Goal: Find specific page/section: Find specific page/section

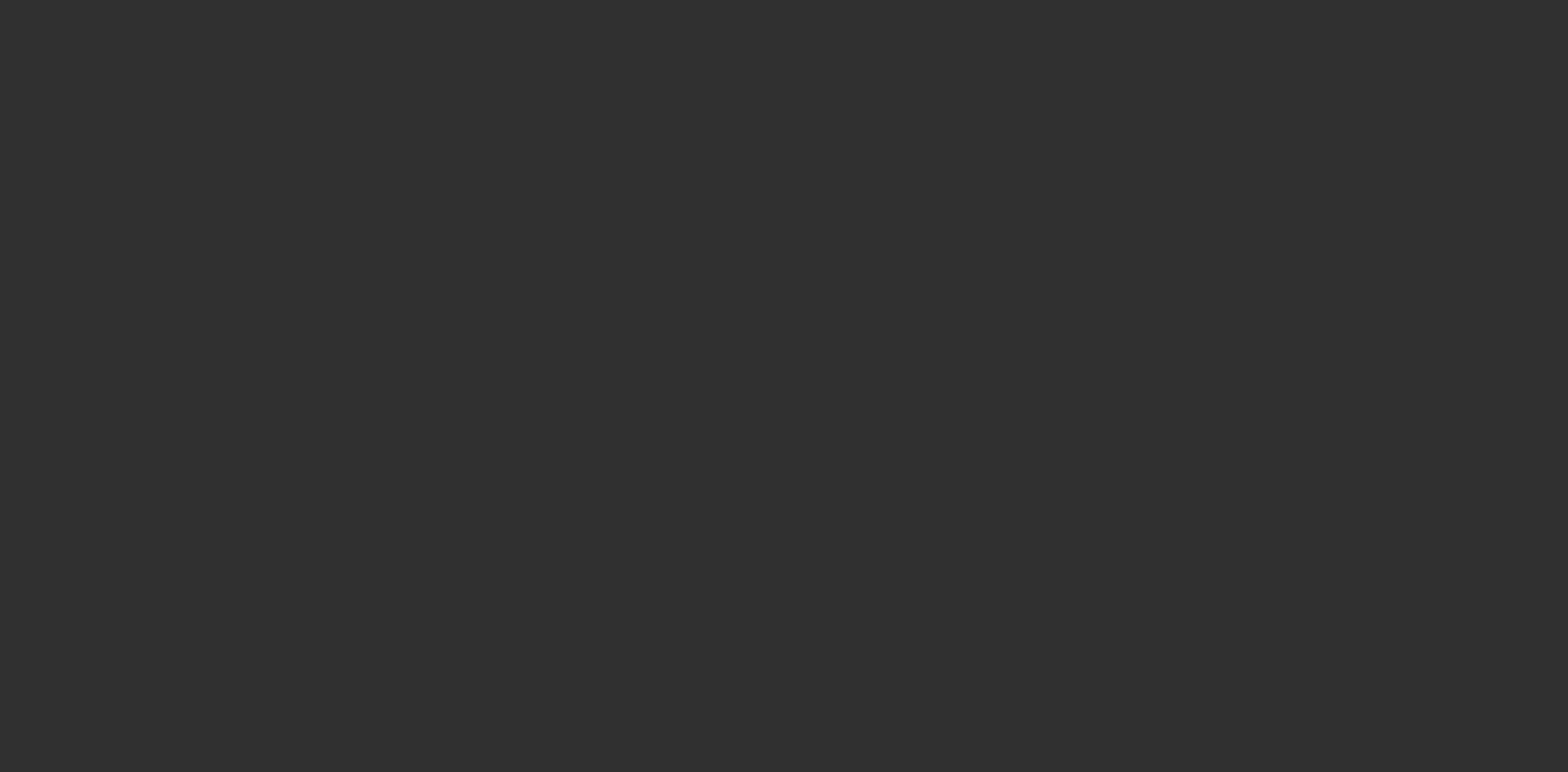
select select "10"
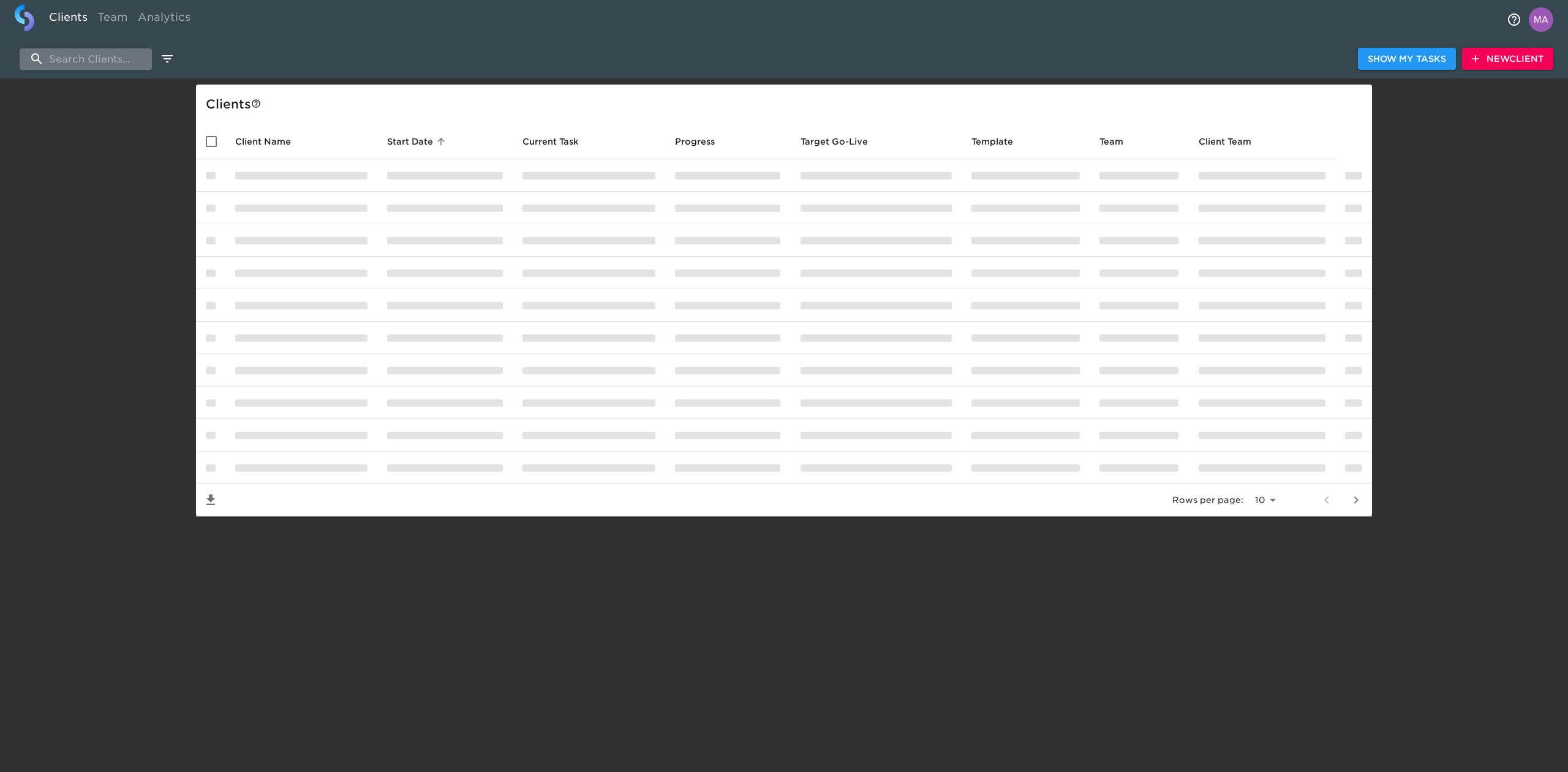
click at [96, 62] on input "search" at bounding box center [85, 59] width 132 height 22
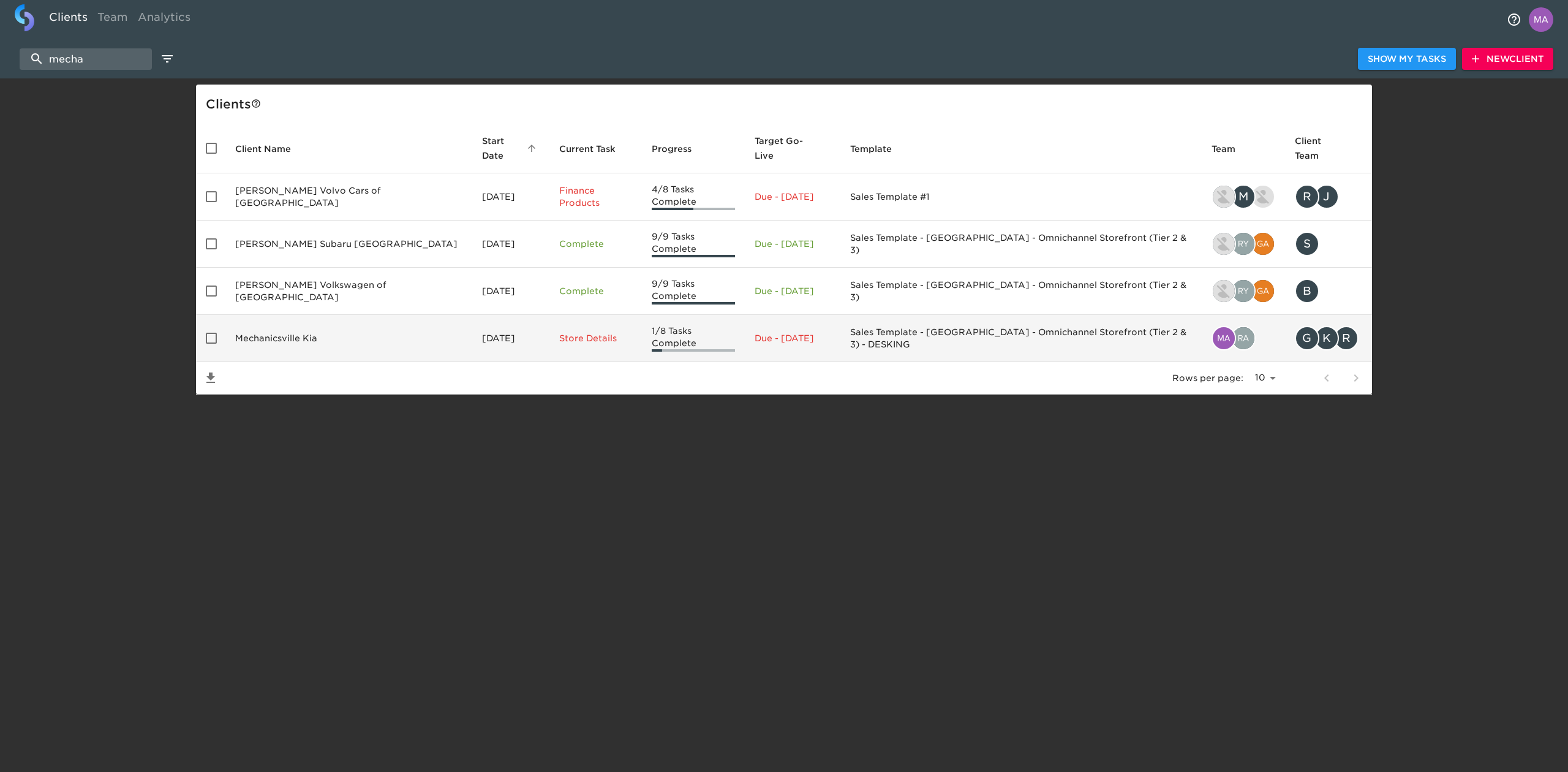
type input "mecha"
click at [276, 317] on td "Mechanicsville Kia" at bounding box center [349, 338] width 247 height 47
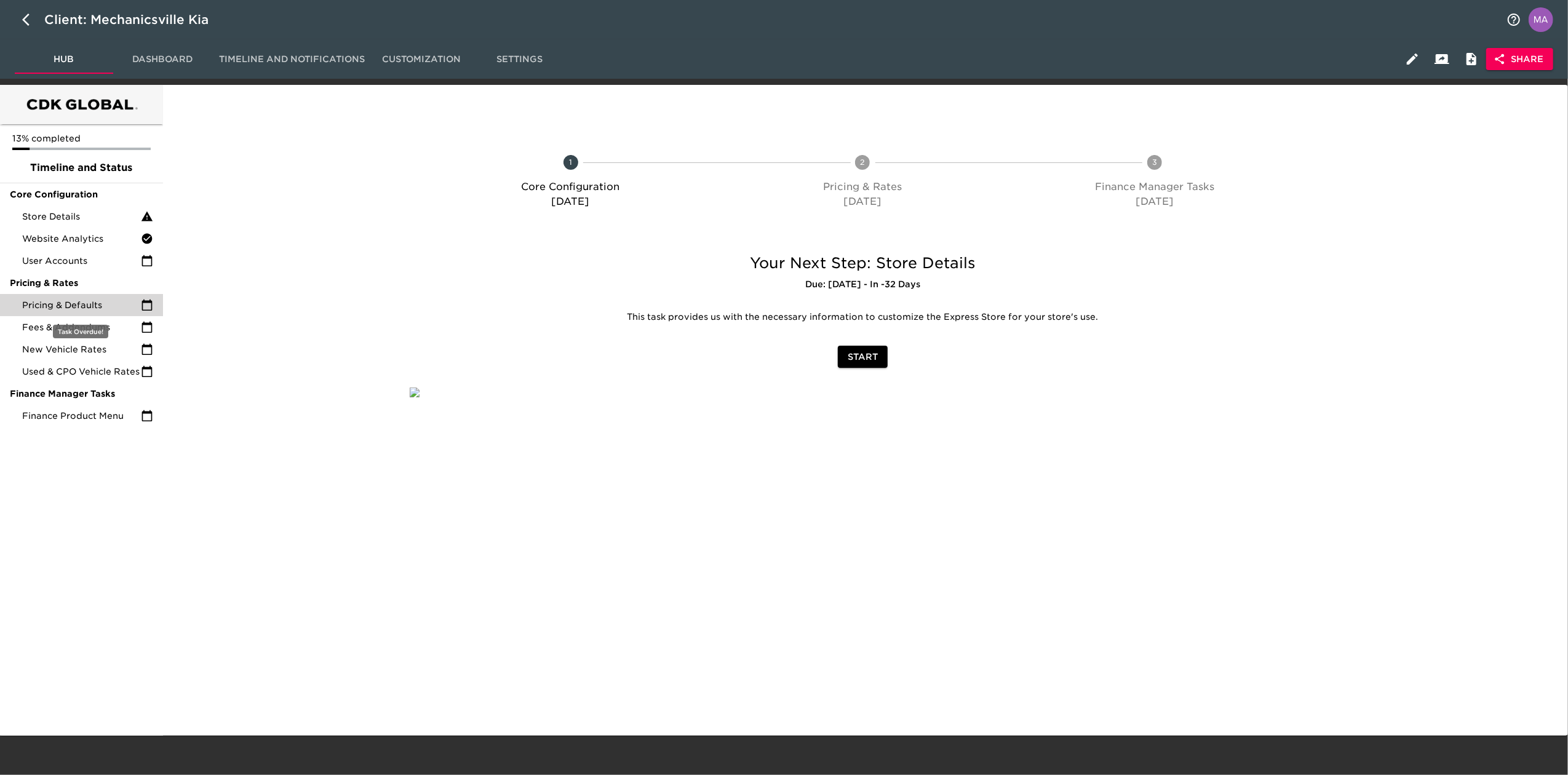
click at [93, 296] on div "Pricing & Defaults" at bounding box center [82, 305] width 163 height 22
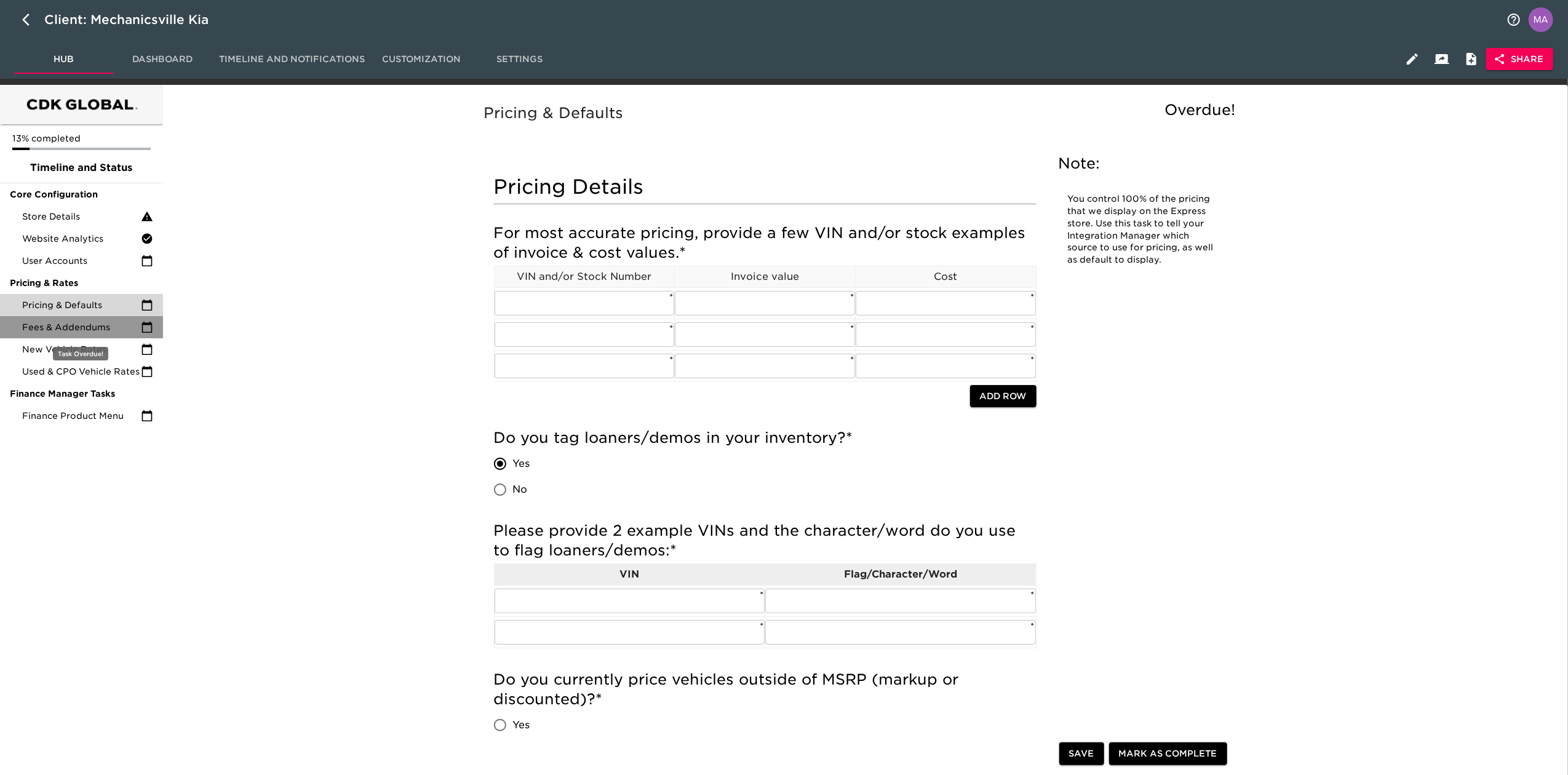
click at [78, 325] on span "Fees & Addendums" at bounding box center [82, 327] width 118 height 12
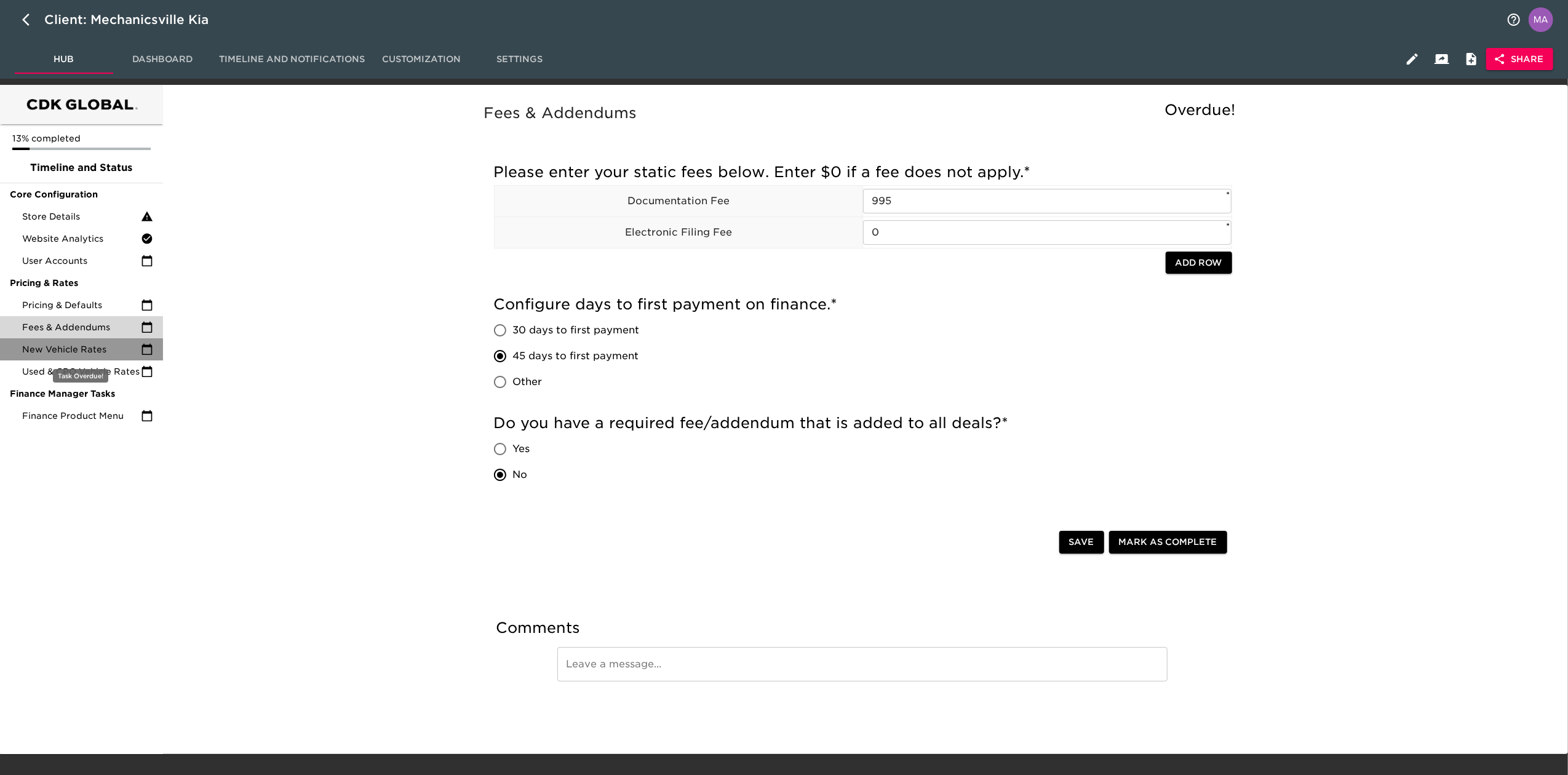
click at [72, 349] on span "New Vehicle Rates" at bounding box center [82, 349] width 118 height 12
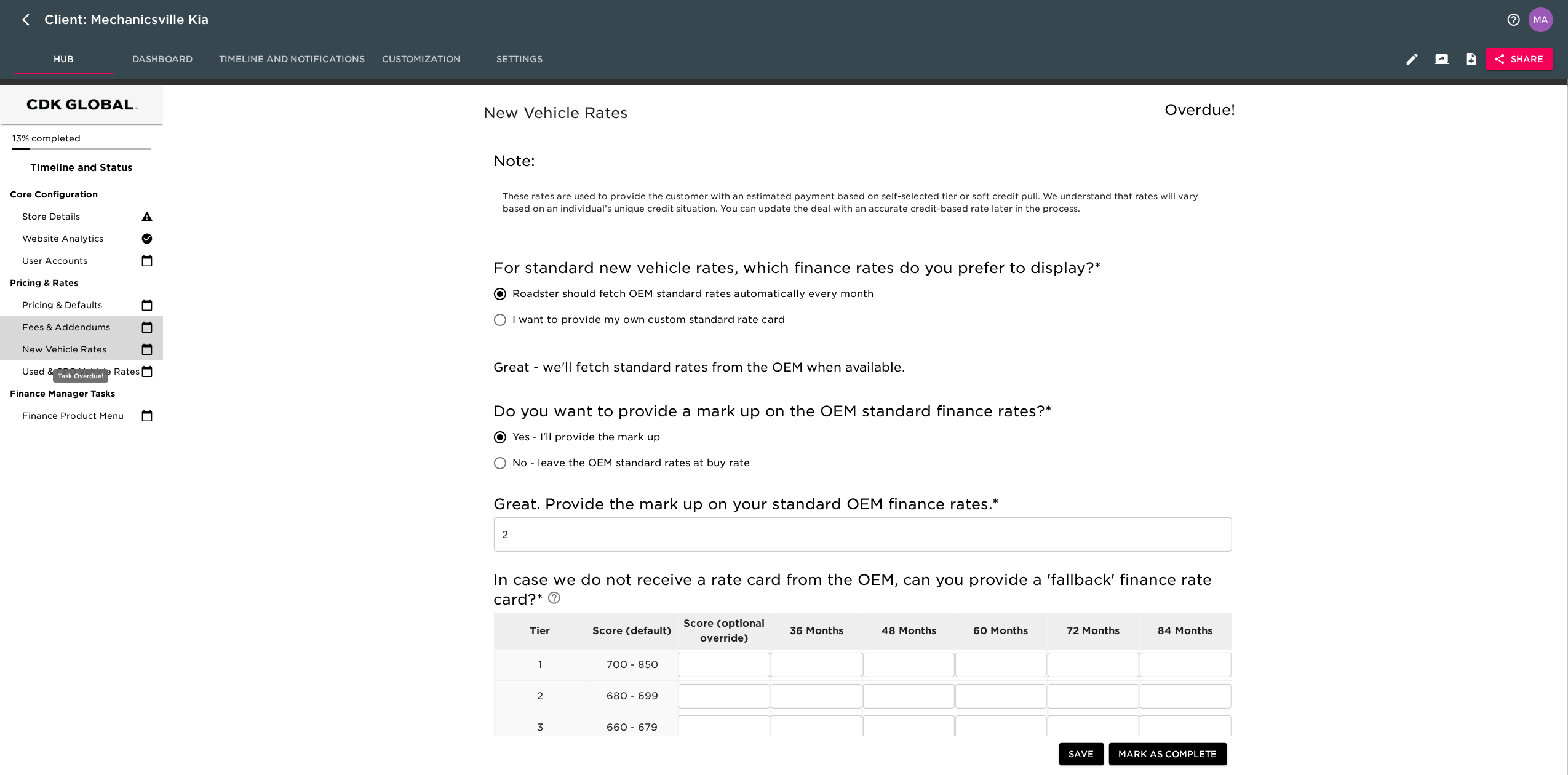
click at [86, 337] on div "Fees & Addendums" at bounding box center [82, 327] width 163 height 22
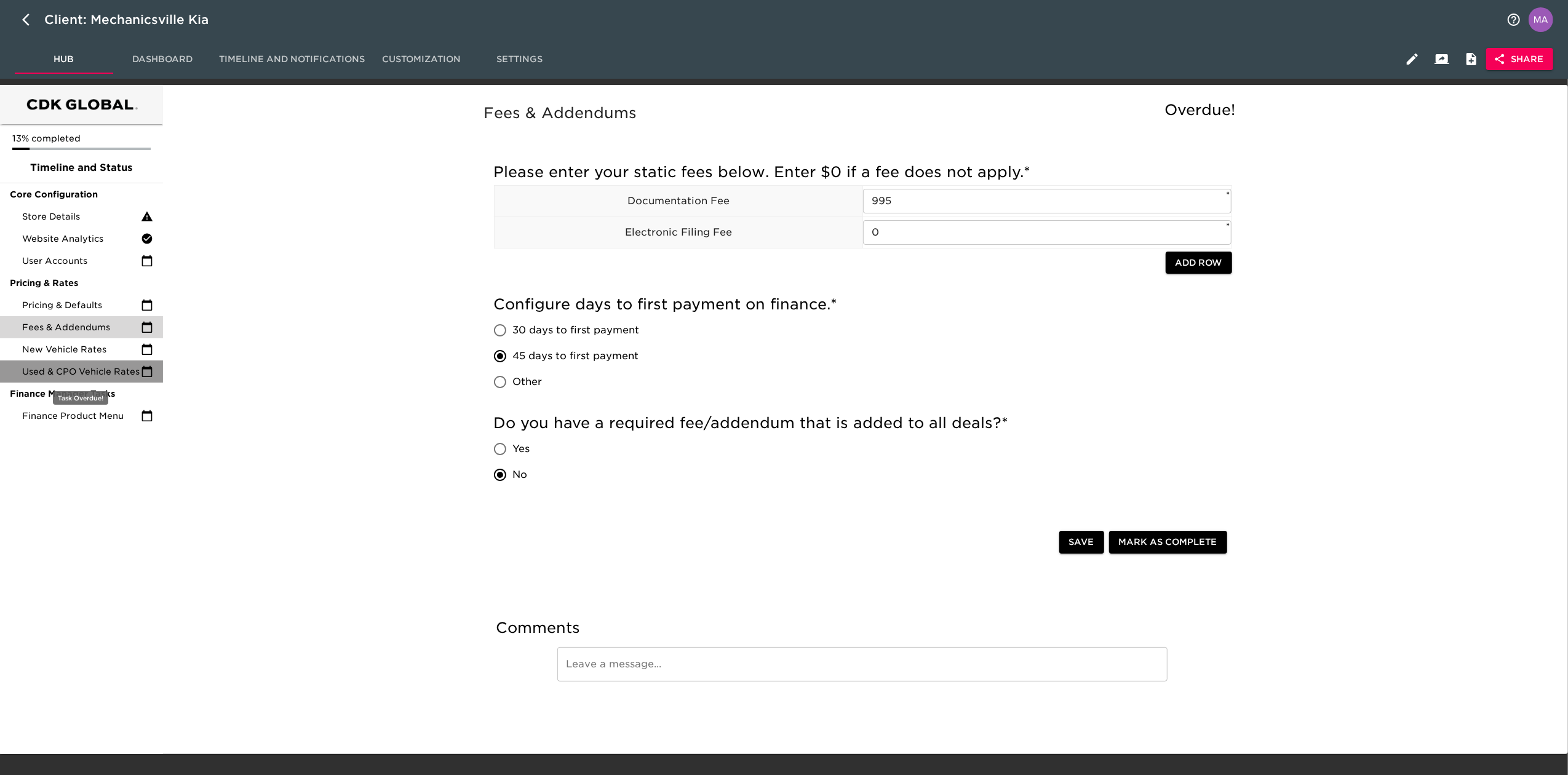
click at [90, 362] on div "Used & CPO Vehicle Rates" at bounding box center [82, 371] width 163 height 22
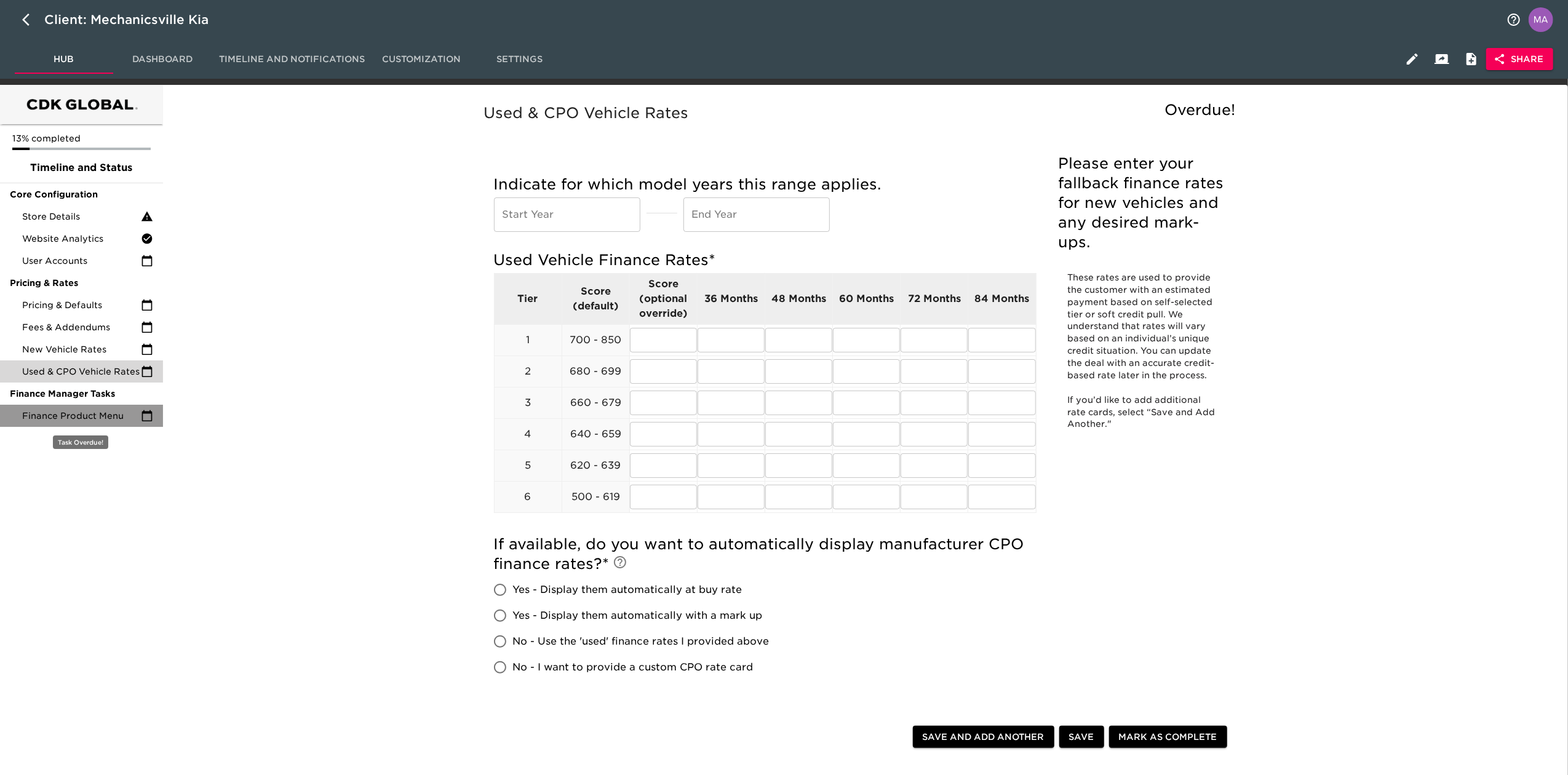
click at [93, 407] on div "Finance Product Menu" at bounding box center [82, 415] width 163 height 22
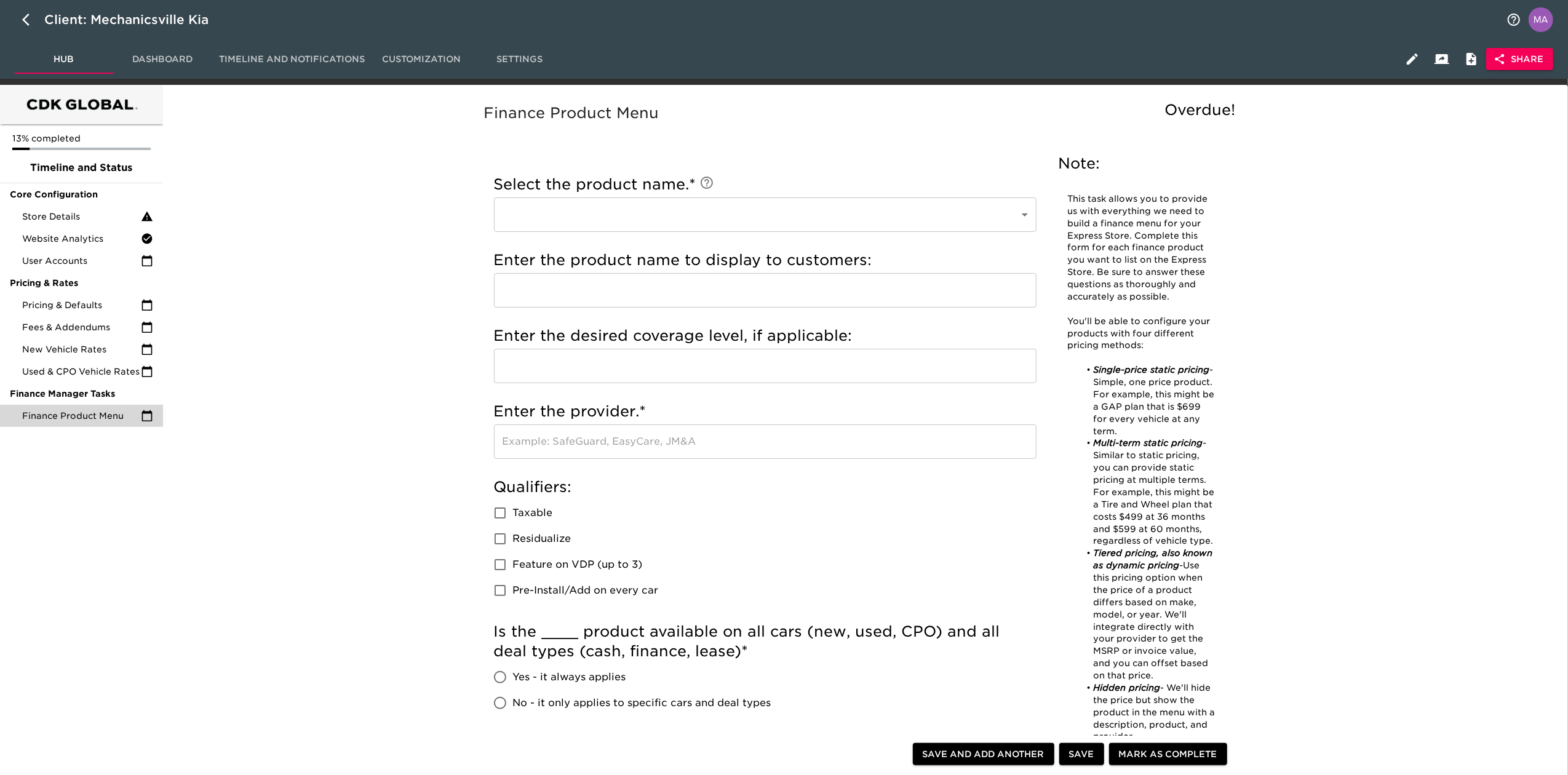
click at [331, 329] on div "Finance Product Menu Overdue! Note: This task allows you to provide us with eve…" at bounding box center [863, 668] width 1395 height 1151
